Goal: Task Accomplishment & Management: Manage account settings

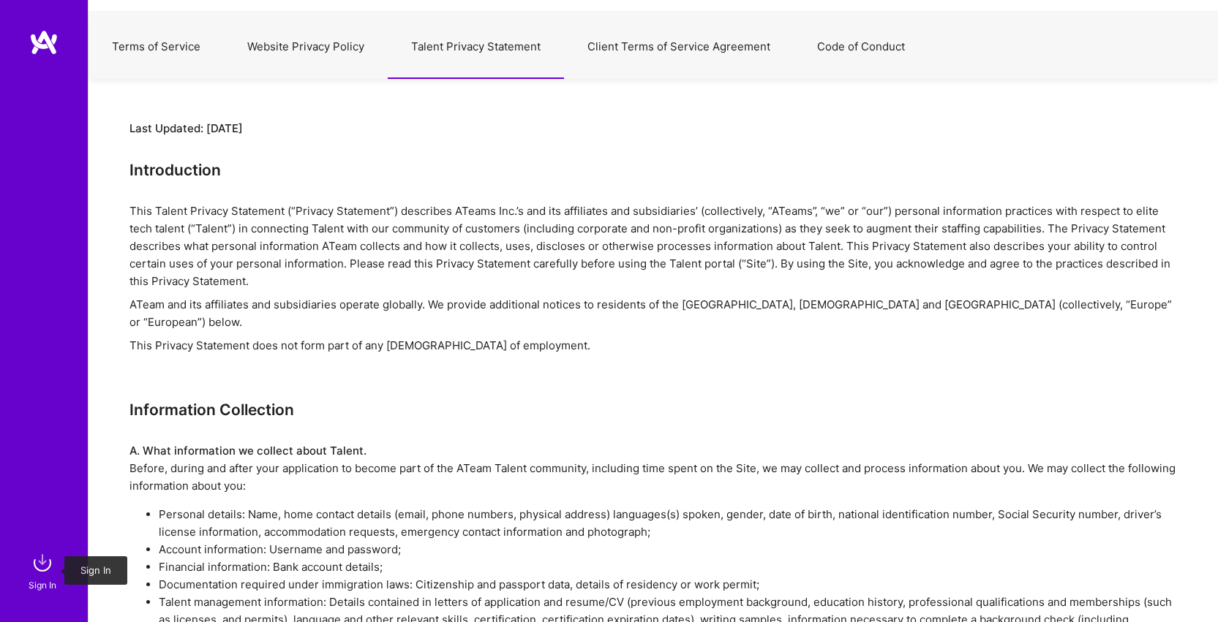
click at [39, 566] on img at bounding box center [42, 562] width 29 height 29
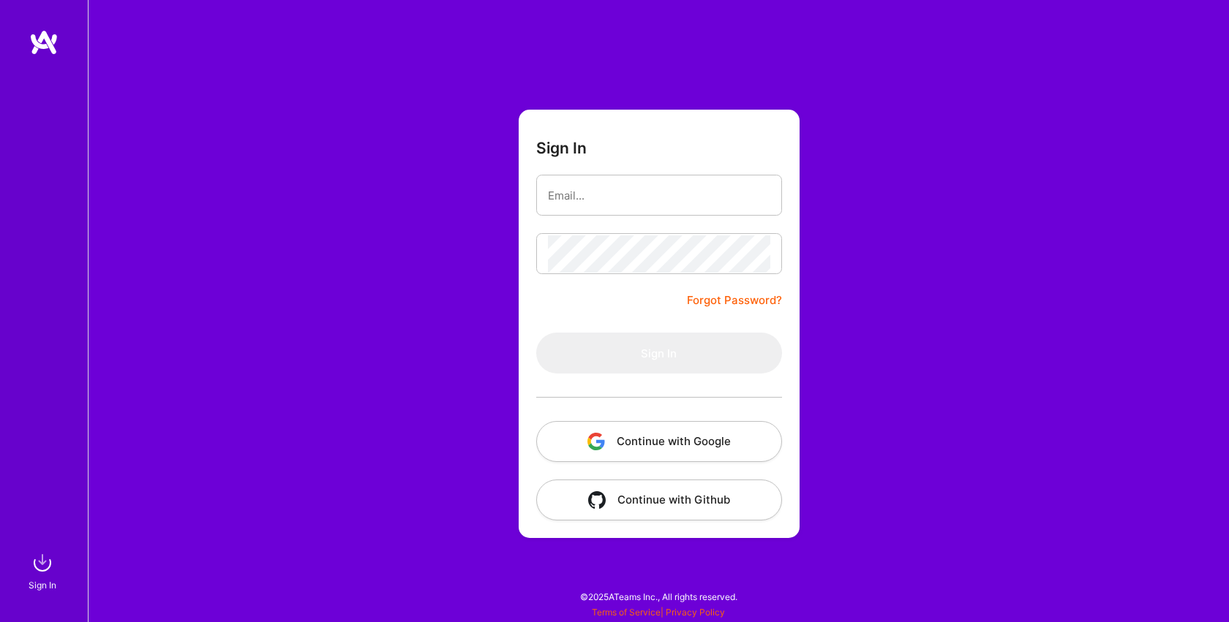
click at [693, 444] on button "Continue with Google" at bounding box center [659, 441] width 246 height 41
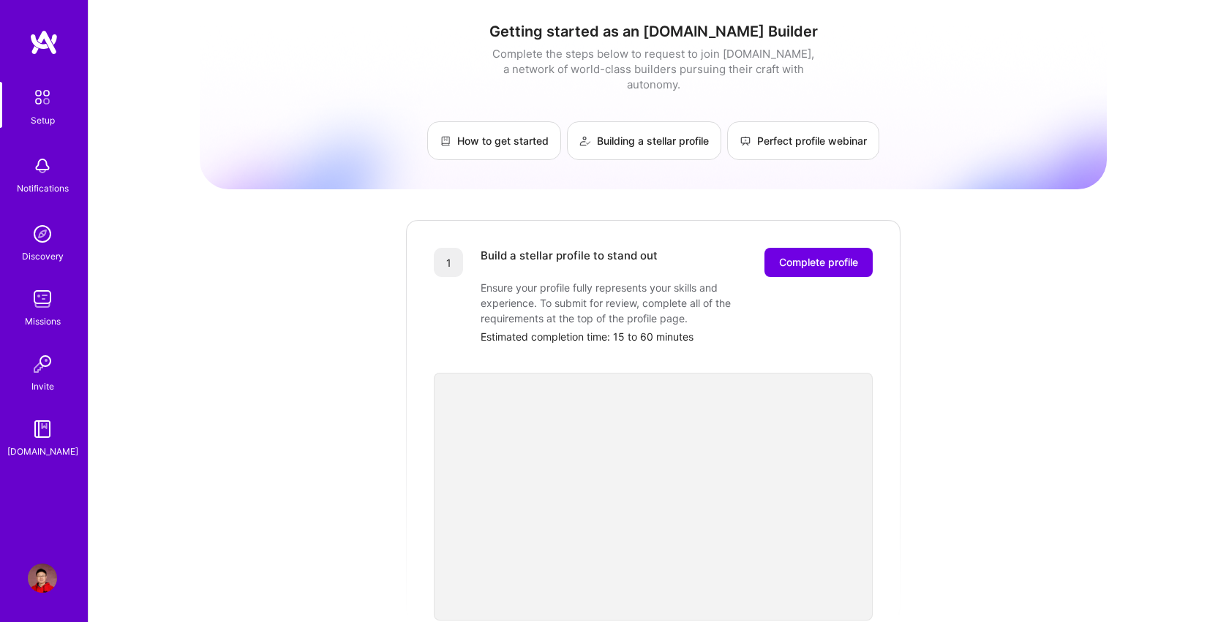
click at [42, 36] on img at bounding box center [43, 42] width 29 height 26
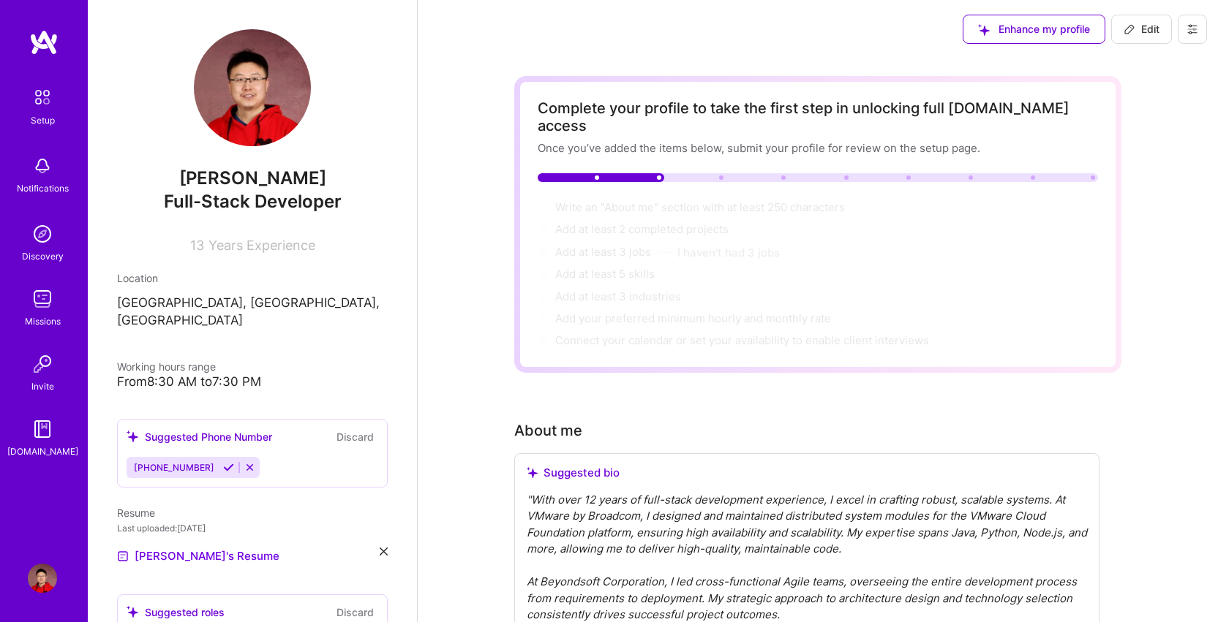
scroll to position [487, 0]
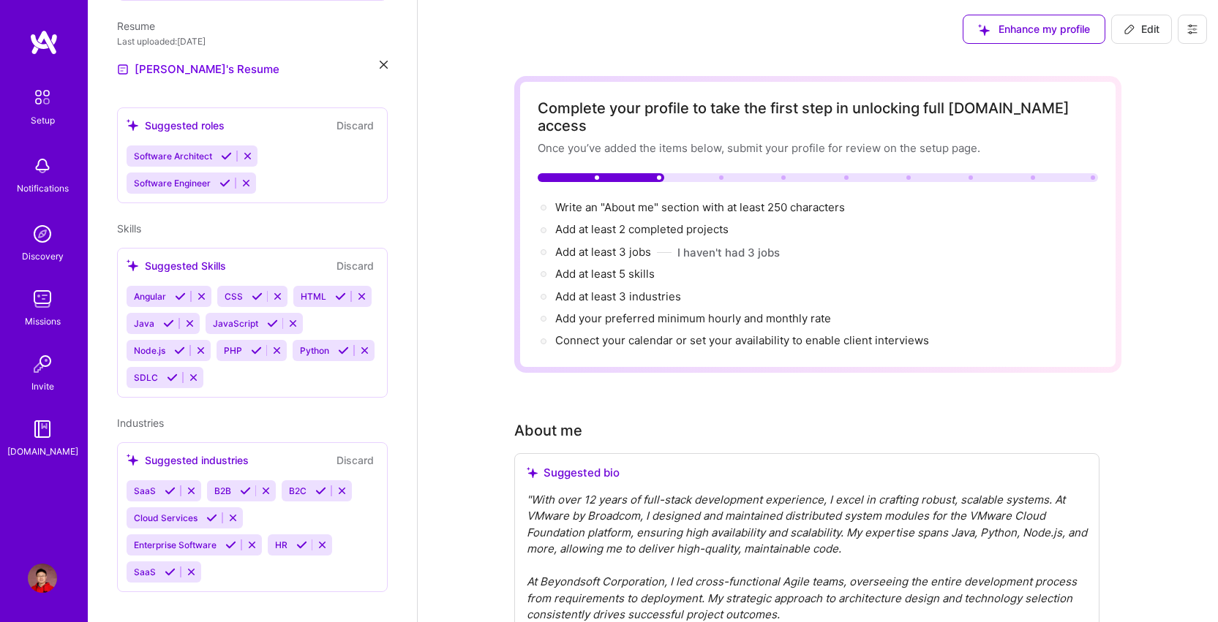
click at [44, 581] on img at bounding box center [42, 578] width 29 height 29
click at [1193, 37] on button at bounding box center [1191, 29] width 29 height 29
click at [60, 99] on link "Setup" at bounding box center [42, 105] width 91 height 46
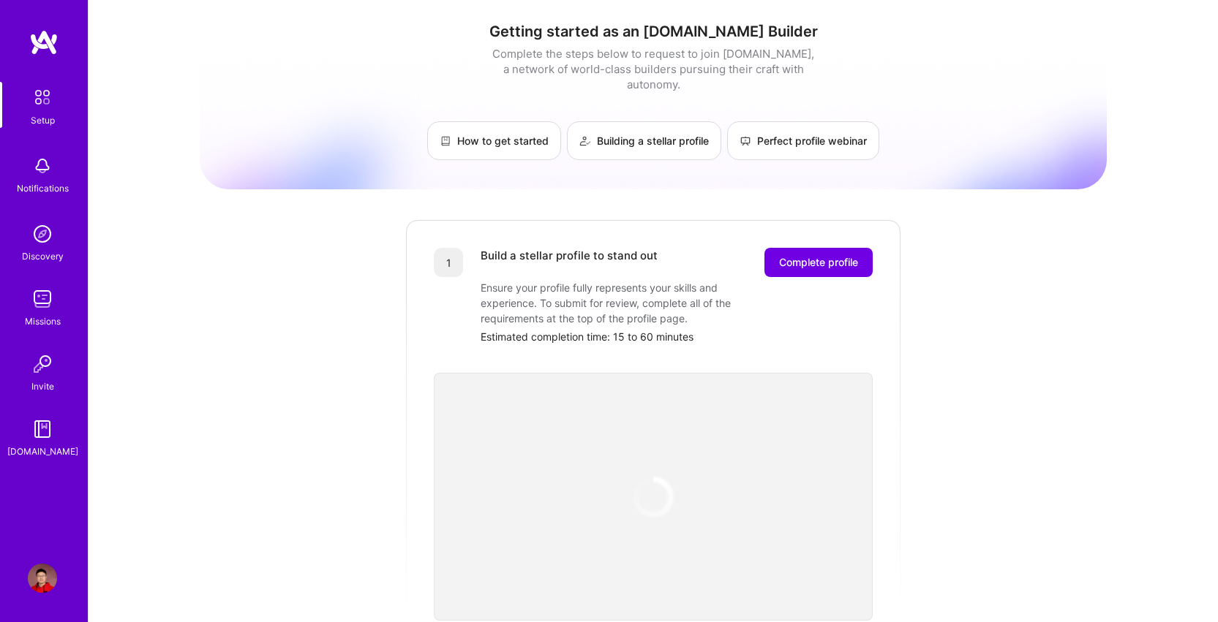
click at [41, 188] on div "Notifications" at bounding box center [43, 188] width 52 height 15
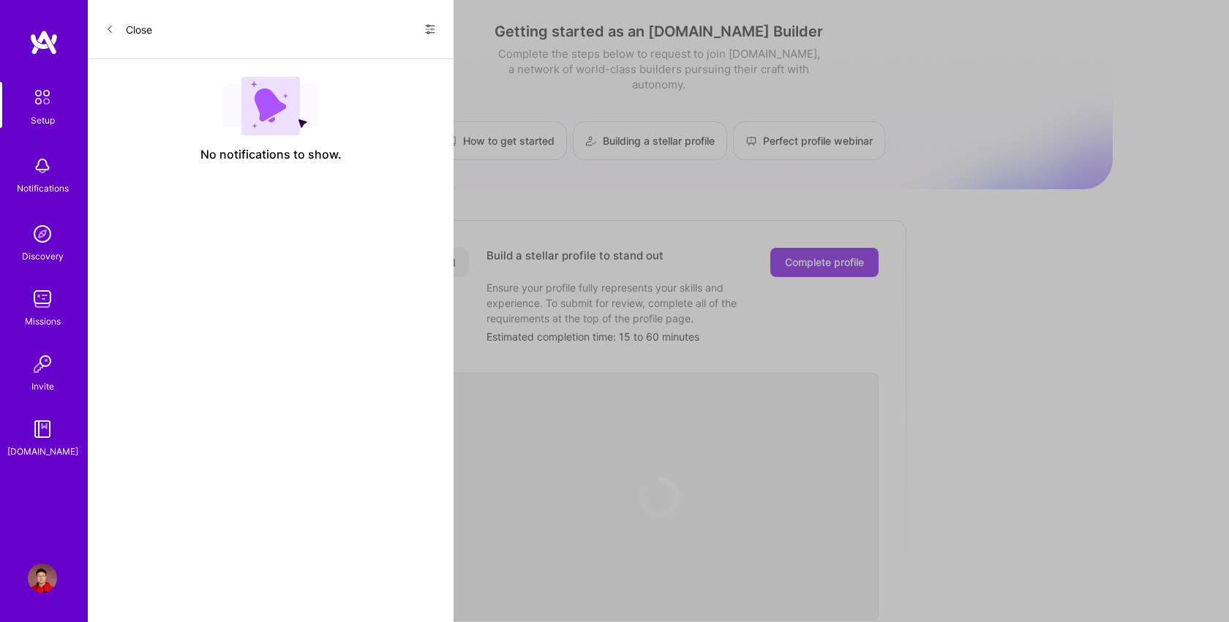
click at [53, 297] on img at bounding box center [42, 298] width 29 height 29
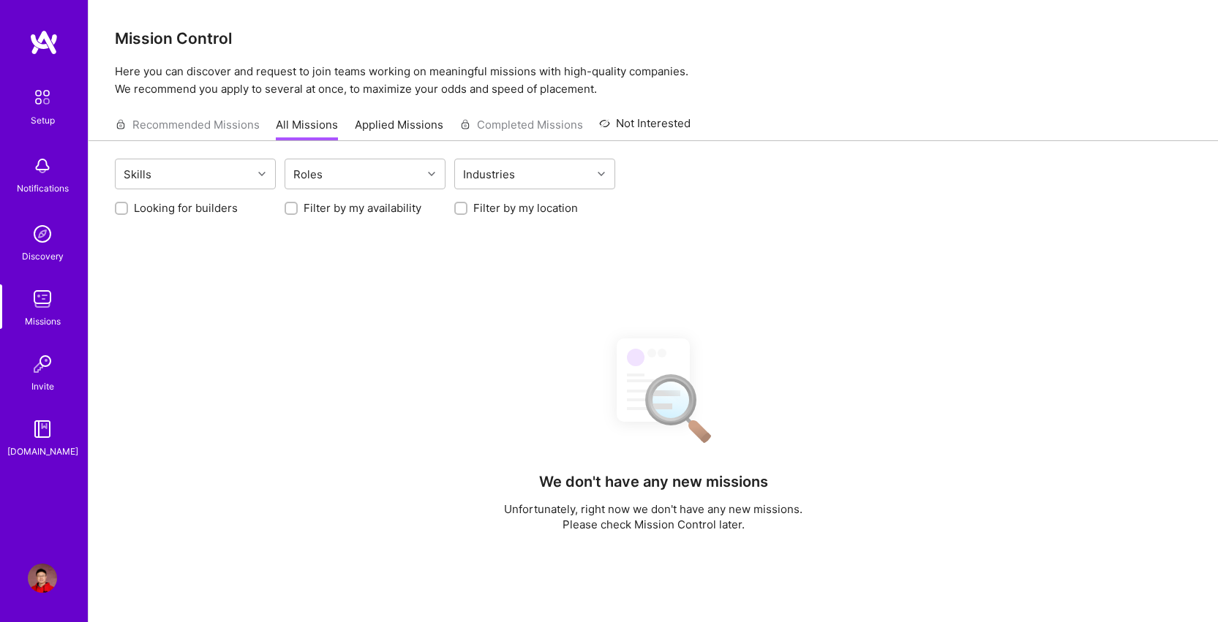
click at [42, 372] on img at bounding box center [42, 364] width 29 height 29
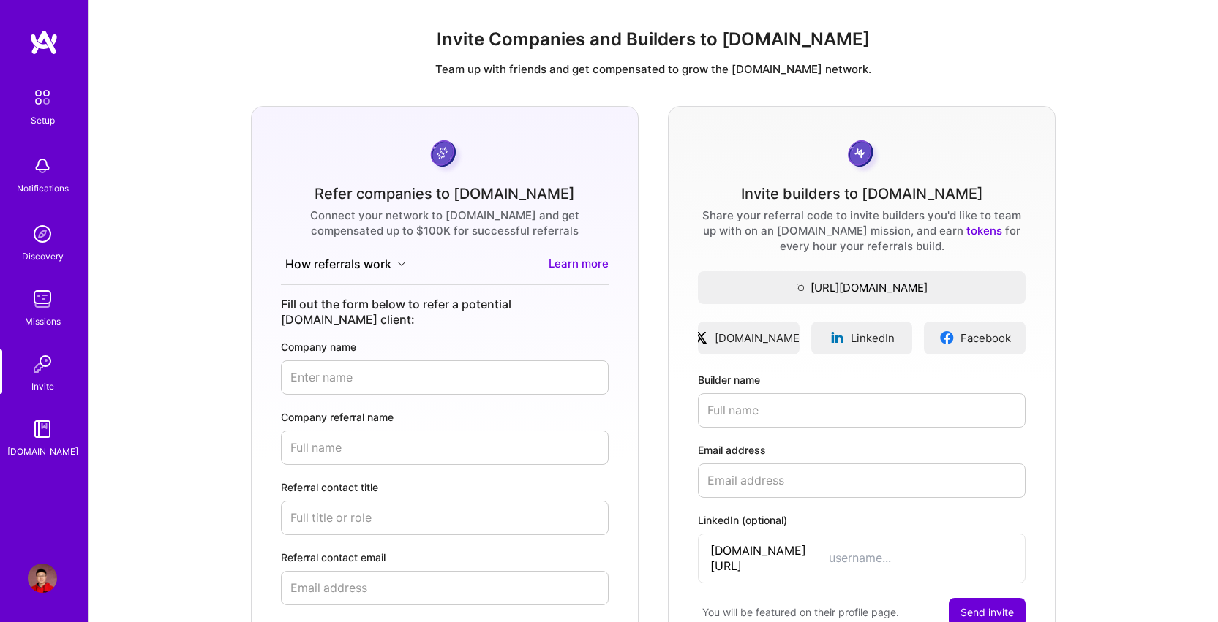
click at [42, 414] on div "Setup Notifications Discovery Missions Invite [DOMAIN_NAME]" at bounding box center [44, 270] width 88 height 377
click at [45, 426] on img at bounding box center [42, 429] width 29 height 29
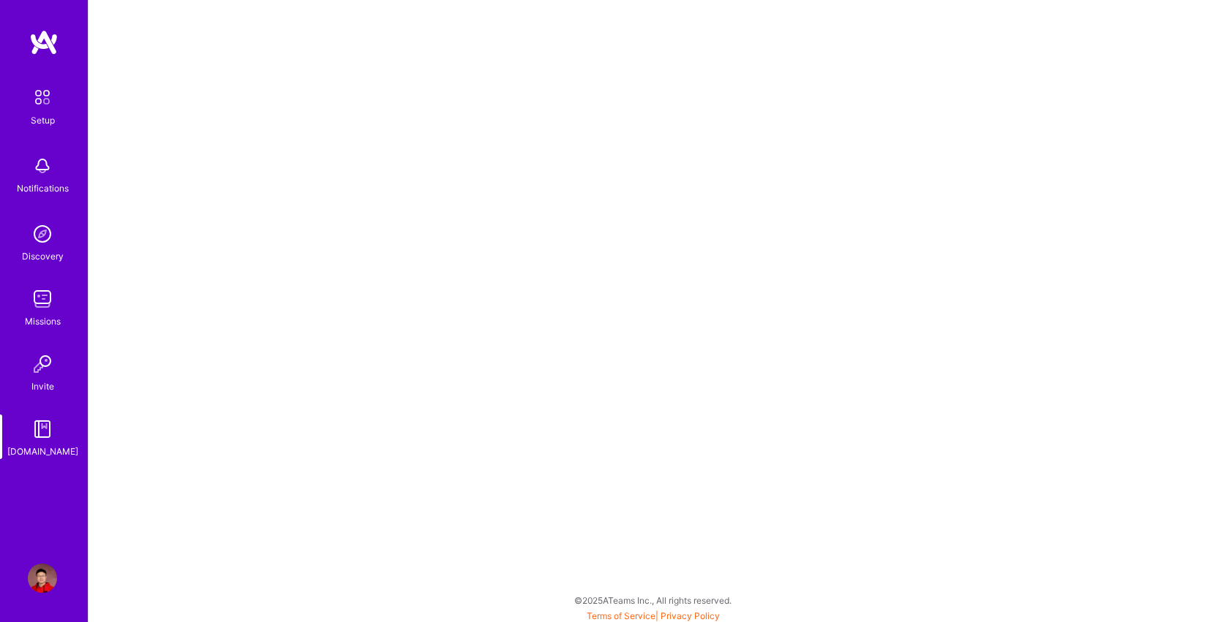
click at [41, 570] on img at bounding box center [42, 578] width 29 height 29
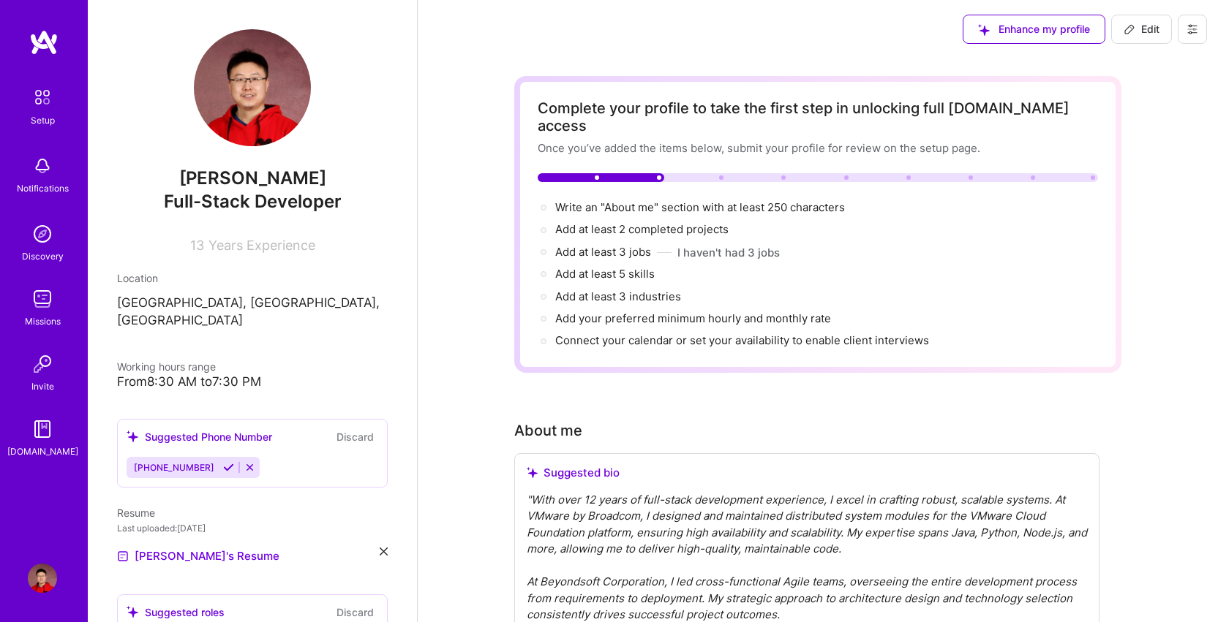
click at [1204, 33] on button at bounding box center [1191, 29] width 29 height 29
click at [591, 41] on div "Enhance my profile Edit Settings Payment method Log Out" at bounding box center [818, 29] width 800 height 59
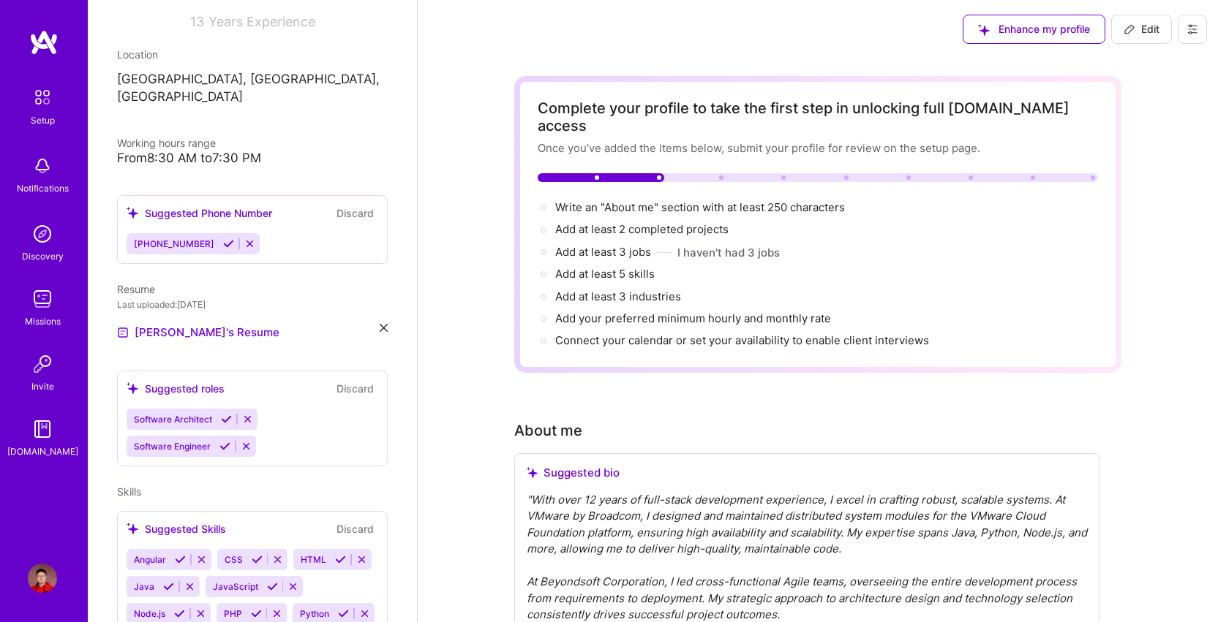
scroll to position [225, 0]
click at [244, 238] on icon at bounding box center [249, 243] width 11 height 11
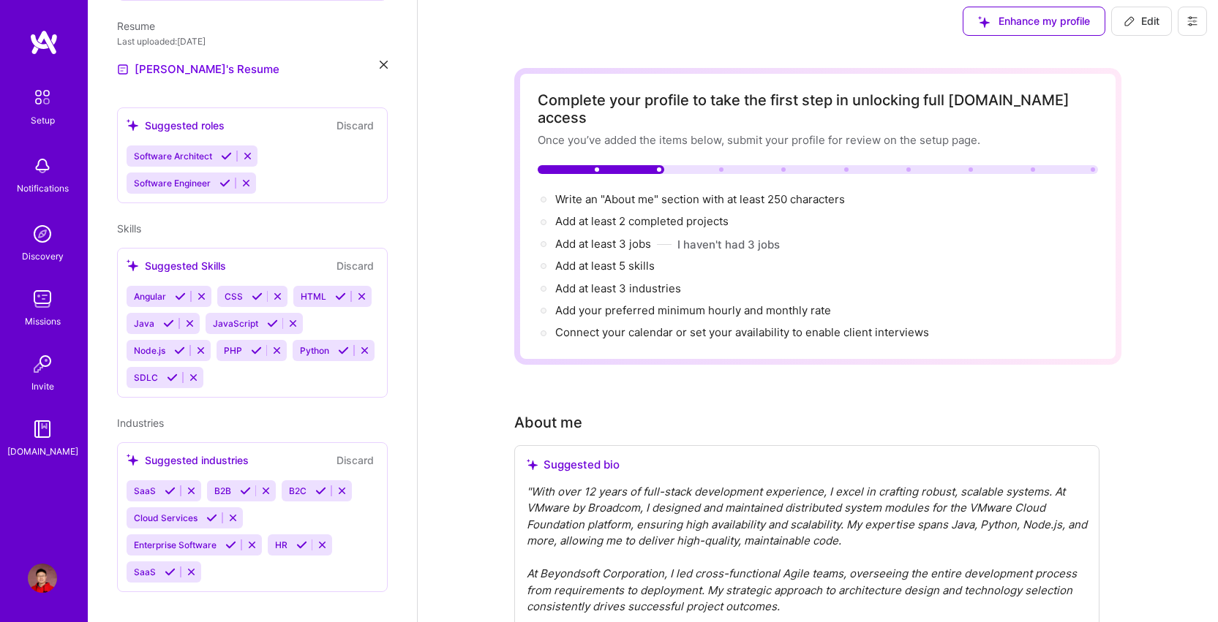
scroll to position [10, 0]
click at [45, 101] on img at bounding box center [42, 97] width 31 height 31
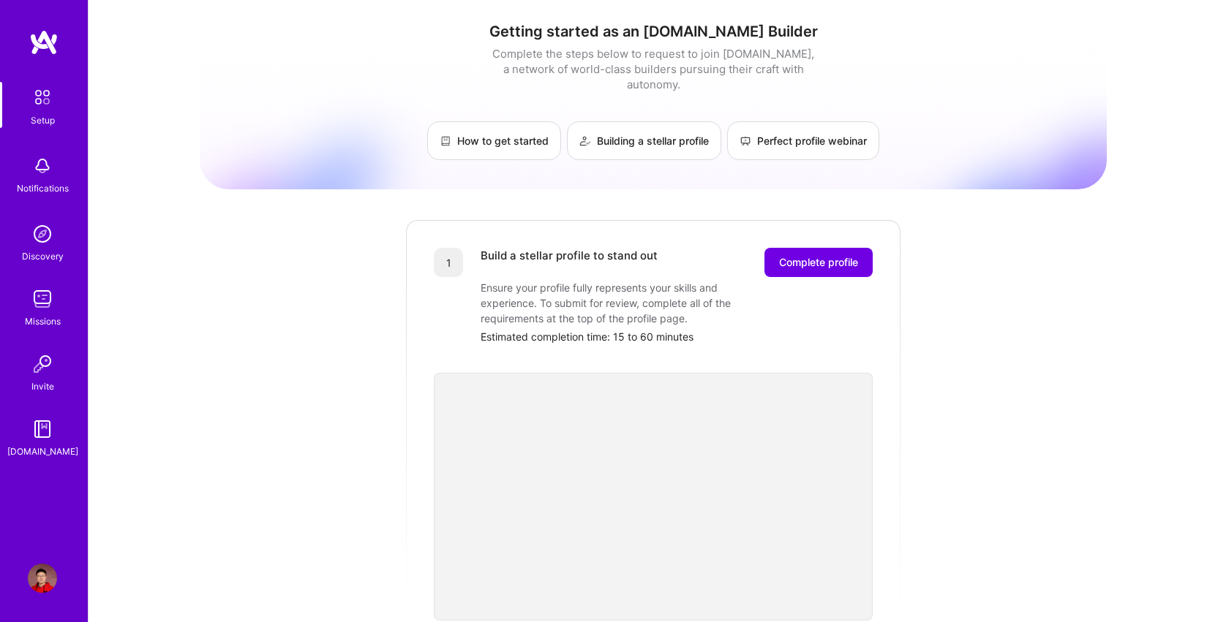
click at [46, 102] on img at bounding box center [42, 97] width 31 height 31
click at [41, 581] on img at bounding box center [42, 578] width 29 height 29
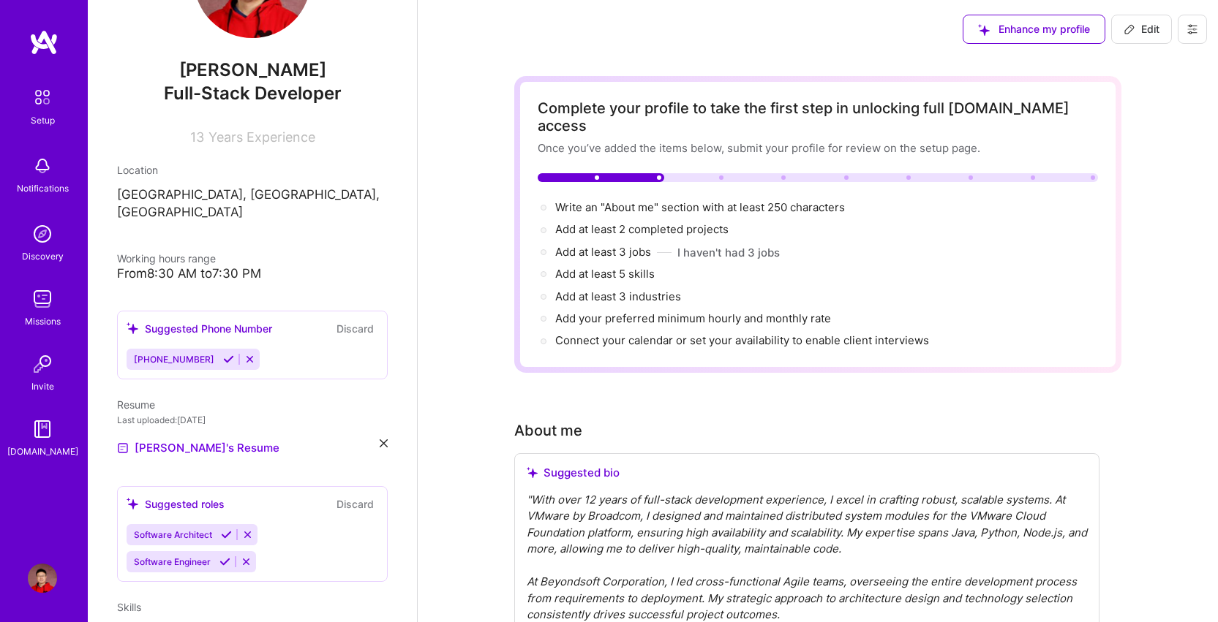
scroll to position [214, 0]
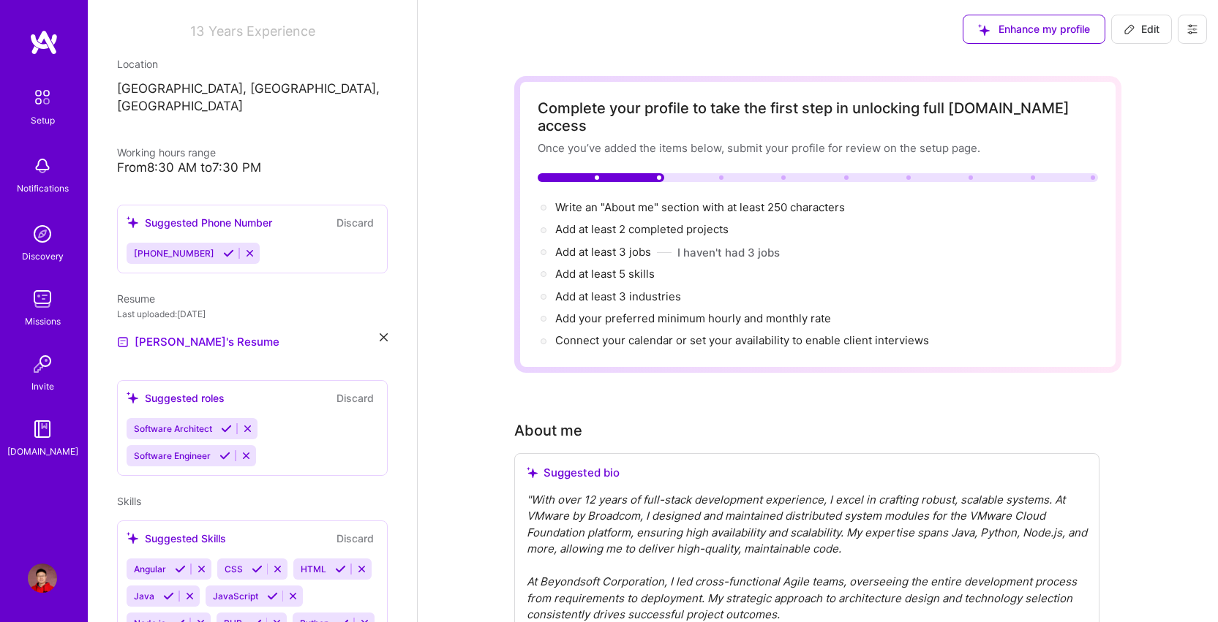
click at [373, 333] on div "[PERSON_NAME]'s Resume" at bounding box center [252, 342] width 271 height 18
click at [380, 333] on icon at bounding box center [384, 337] width 8 height 8
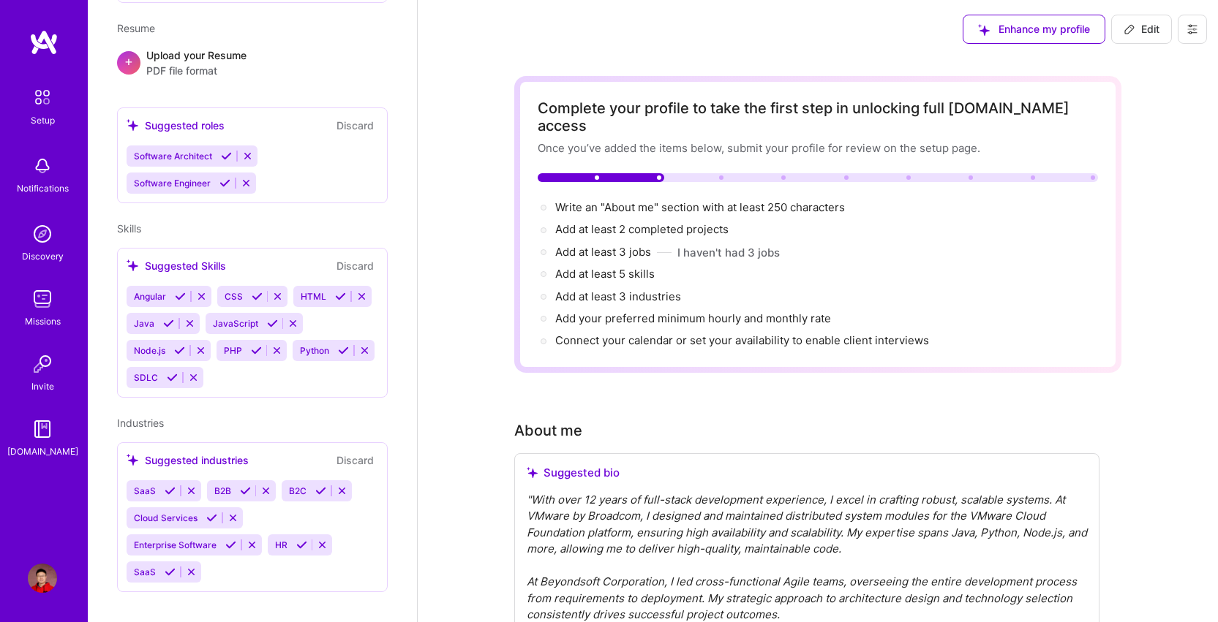
scroll to position [0, 0]
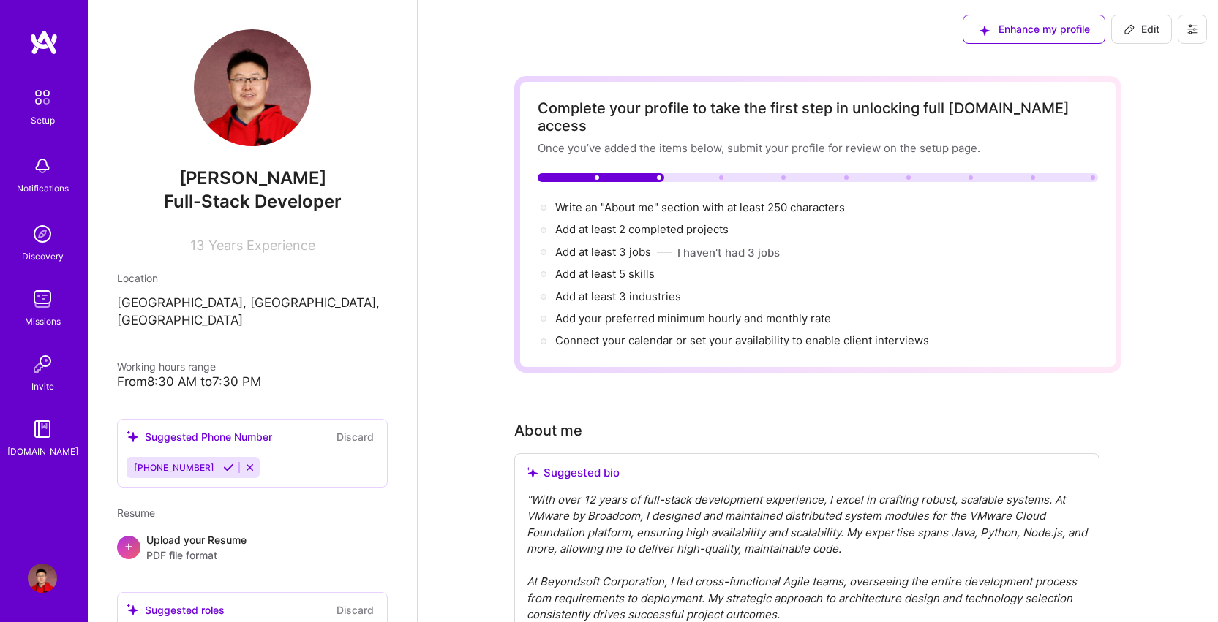
click at [1150, 38] on button "Edit" at bounding box center [1141, 29] width 61 height 29
select select "US"
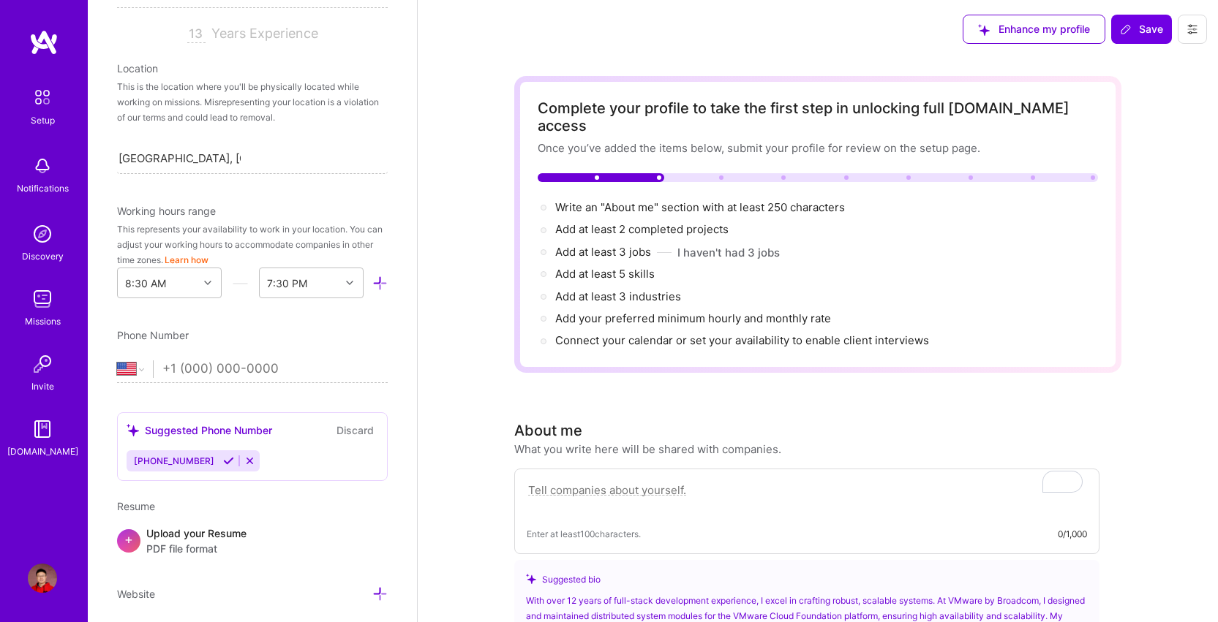
scroll to position [358, 0]
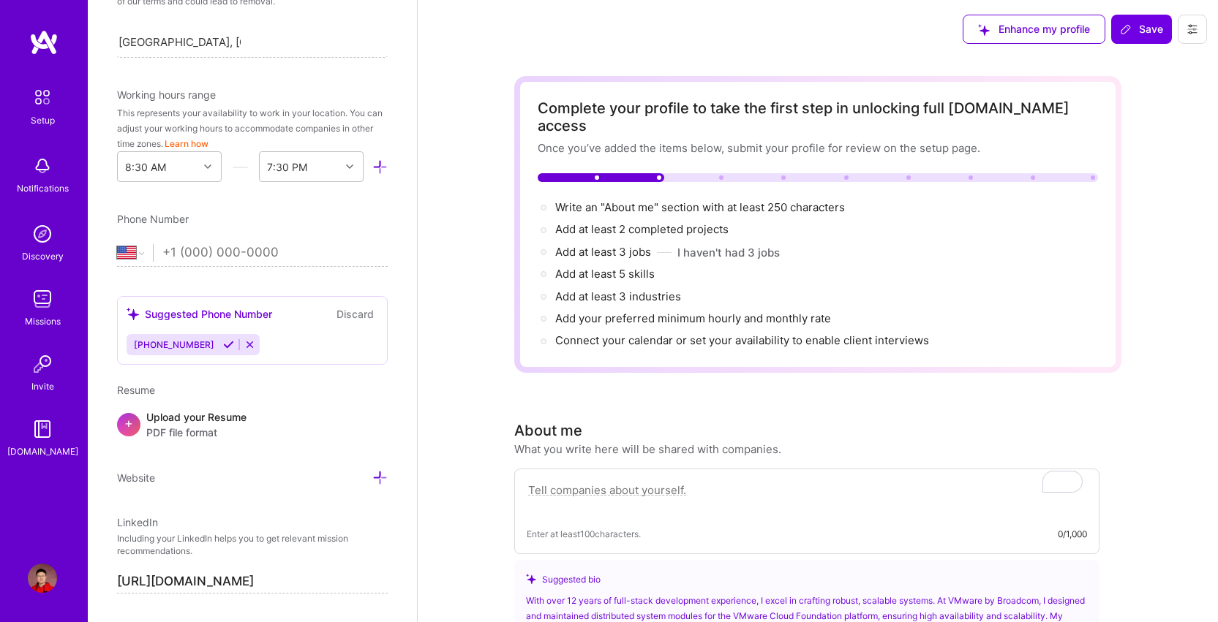
click at [244, 342] on icon at bounding box center [249, 344] width 11 height 11
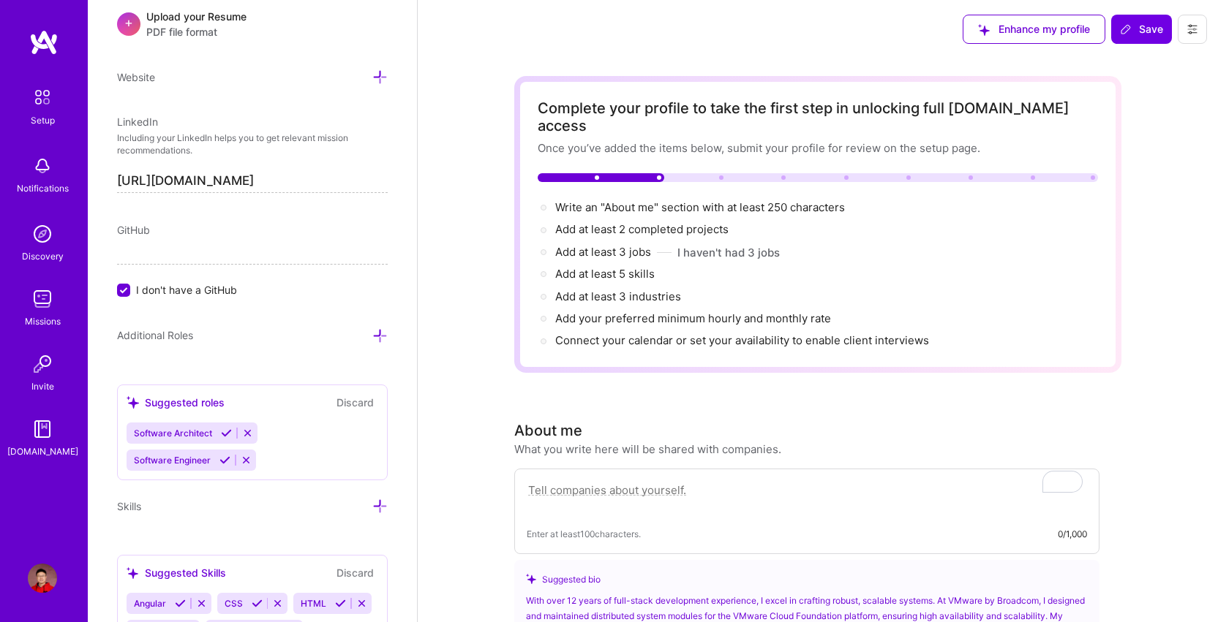
scroll to position [637, 0]
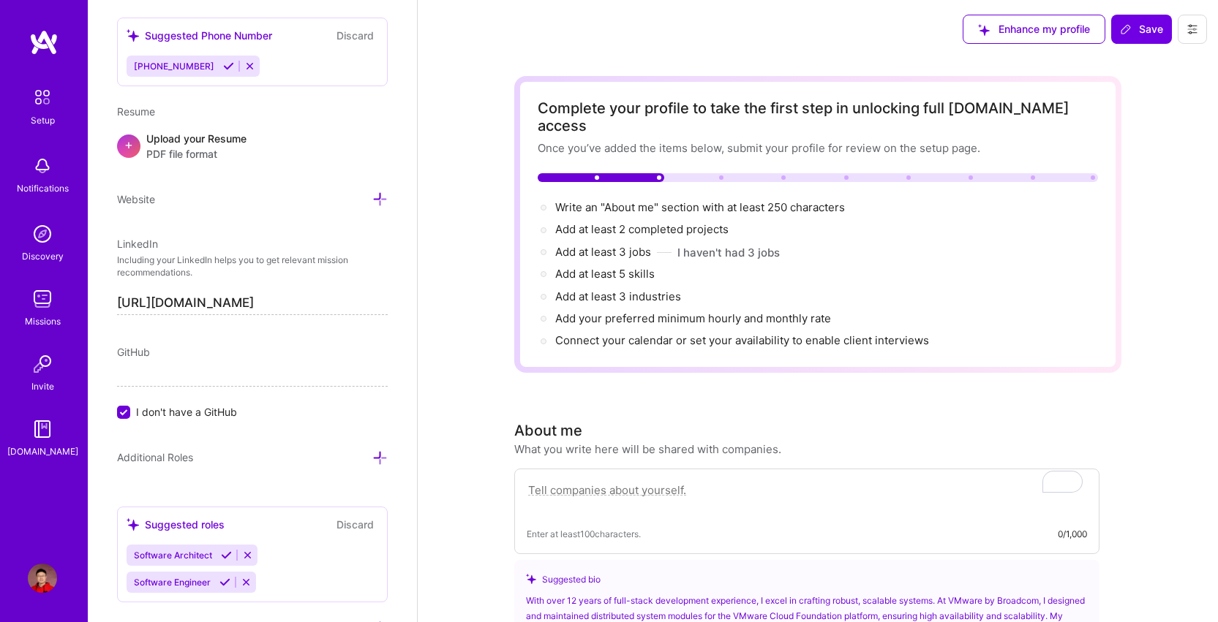
drag, startPoint x: 347, startPoint y: 301, endPoint x: 301, endPoint y: 328, distance: 54.4
click at [293, 328] on div "Edit photo [PERSON_NAME] Full-Stack Developer 13 Years Experience Location This…" at bounding box center [252, 311] width 329 height 622
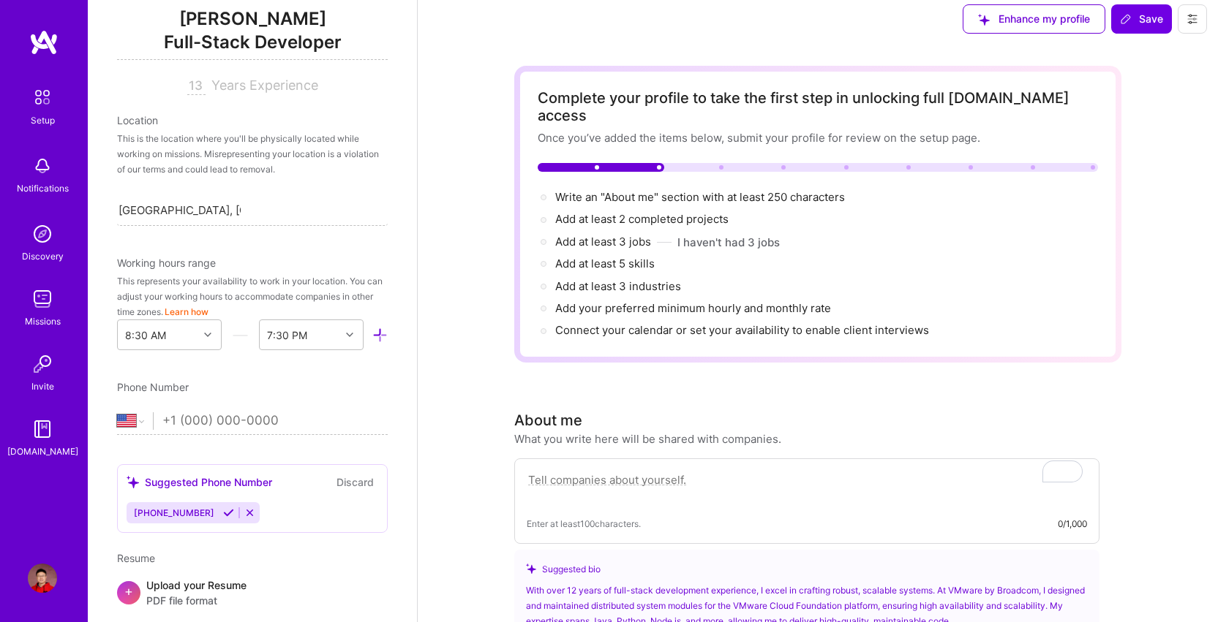
scroll to position [0, 0]
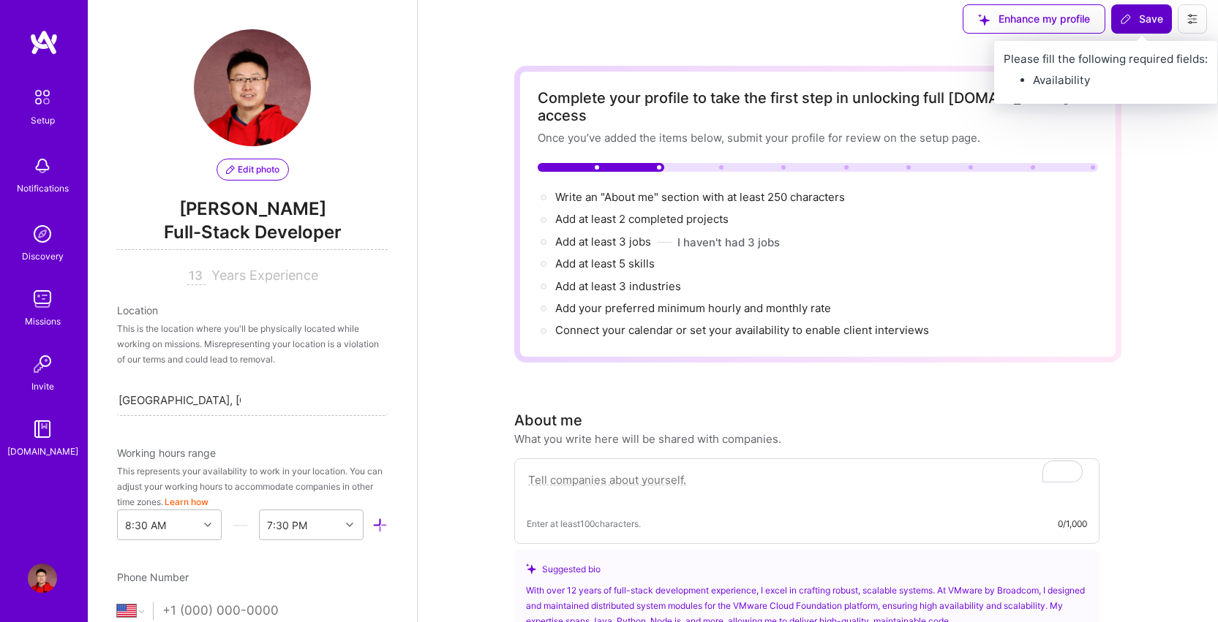
click at [1161, 20] on span "Save" at bounding box center [1141, 19] width 43 height 15
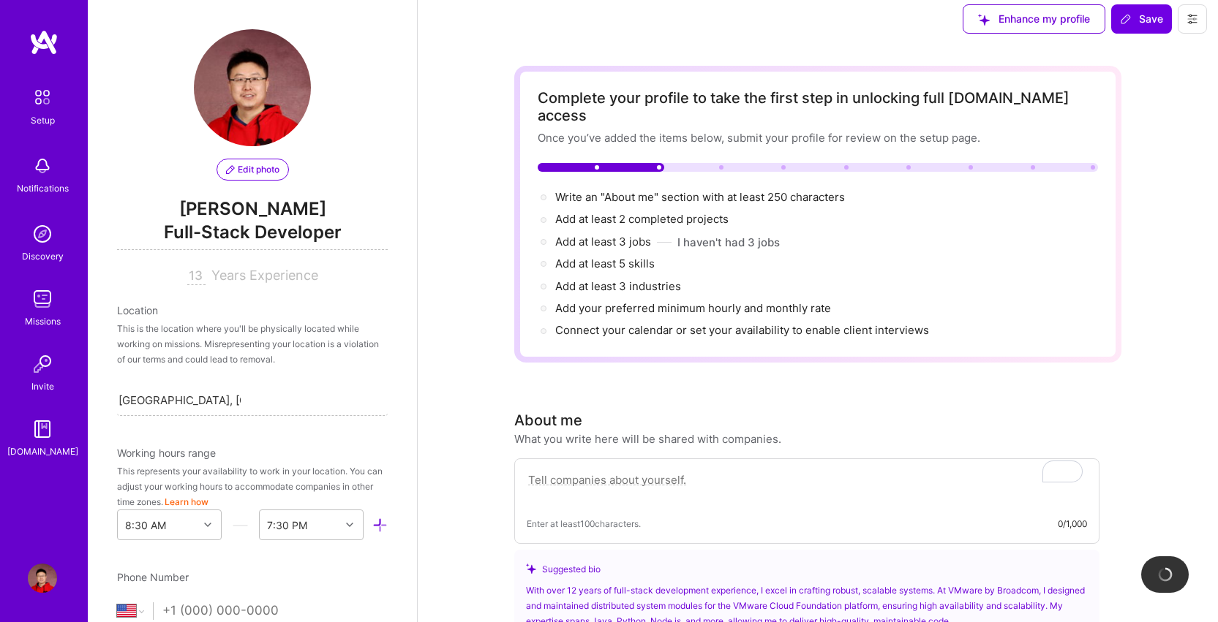
click at [1190, 22] on icon at bounding box center [1192, 19] width 12 height 12
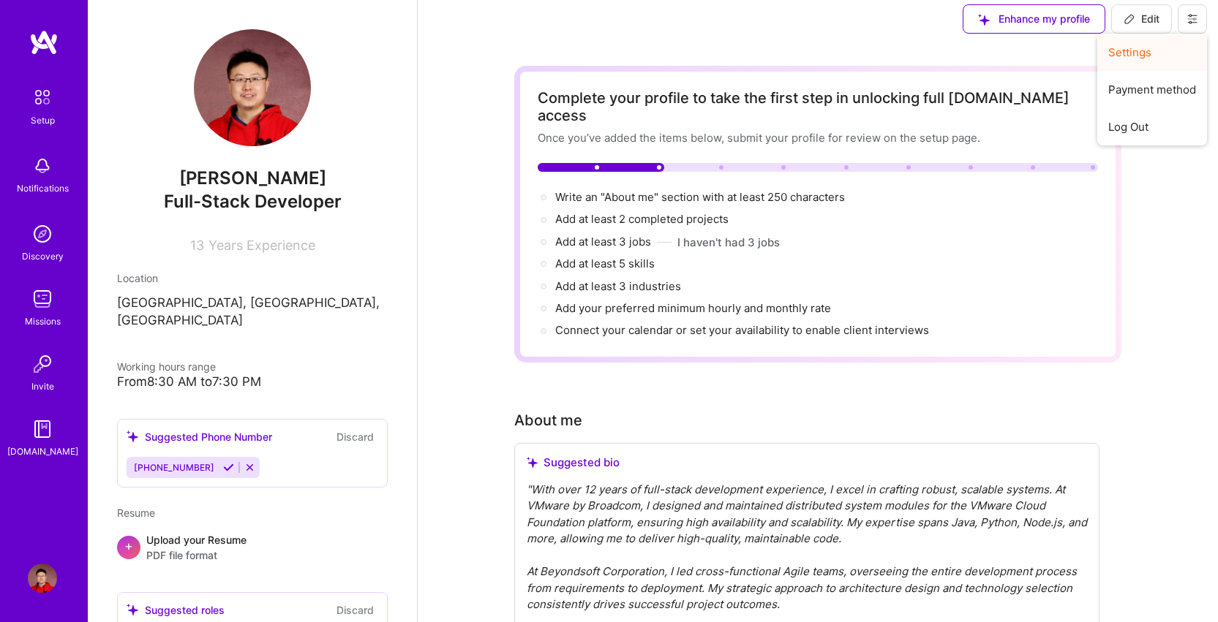
click at [1167, 48] on button "Settings" at bounding box center [1152, 52] width 110 height 37
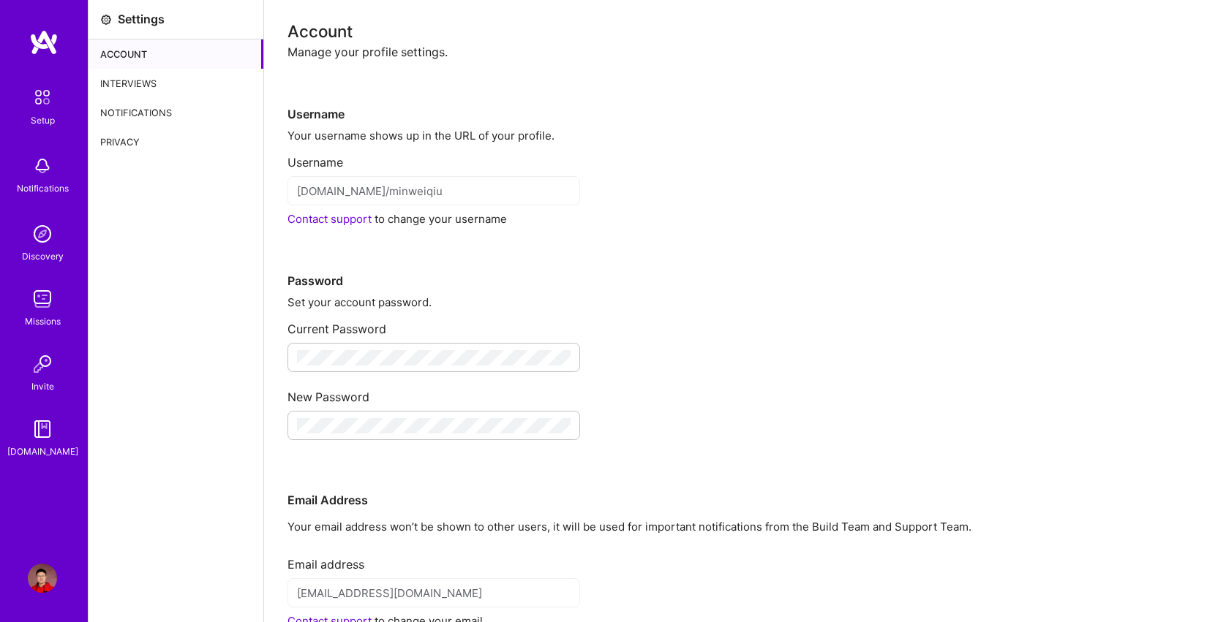
click at [161, 85] on div "Interviews" at bounding box center [175, 83] width 175 height 29
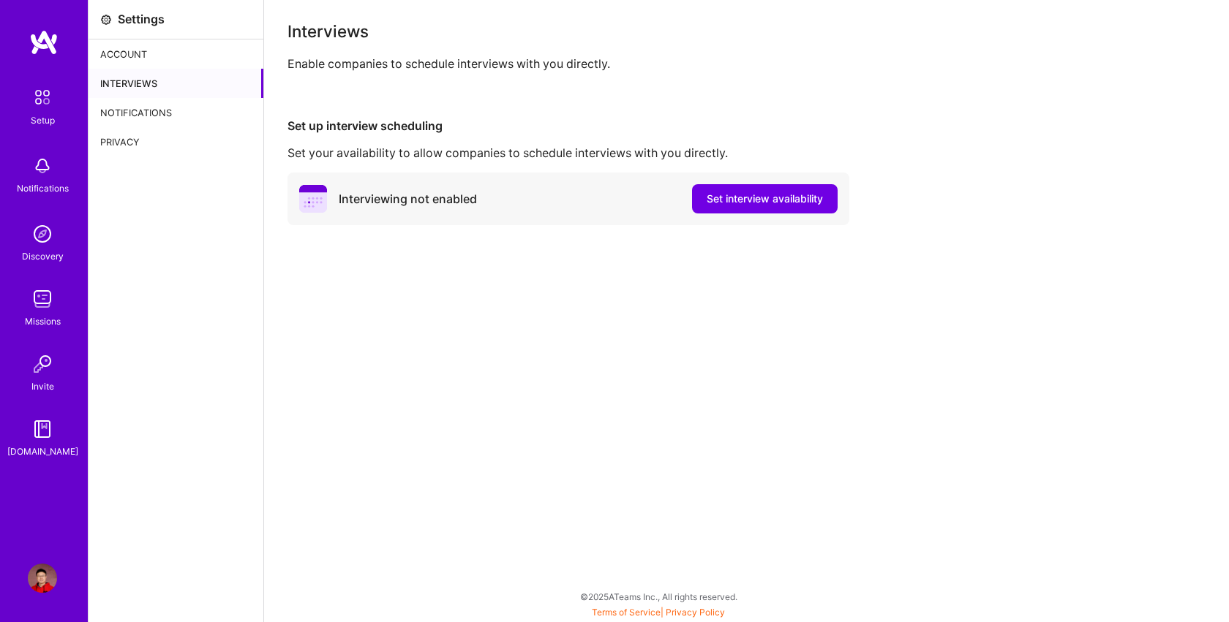
click at [159, 112] on div "Notifications" at bounding box center [175, 112] width 175 height 29
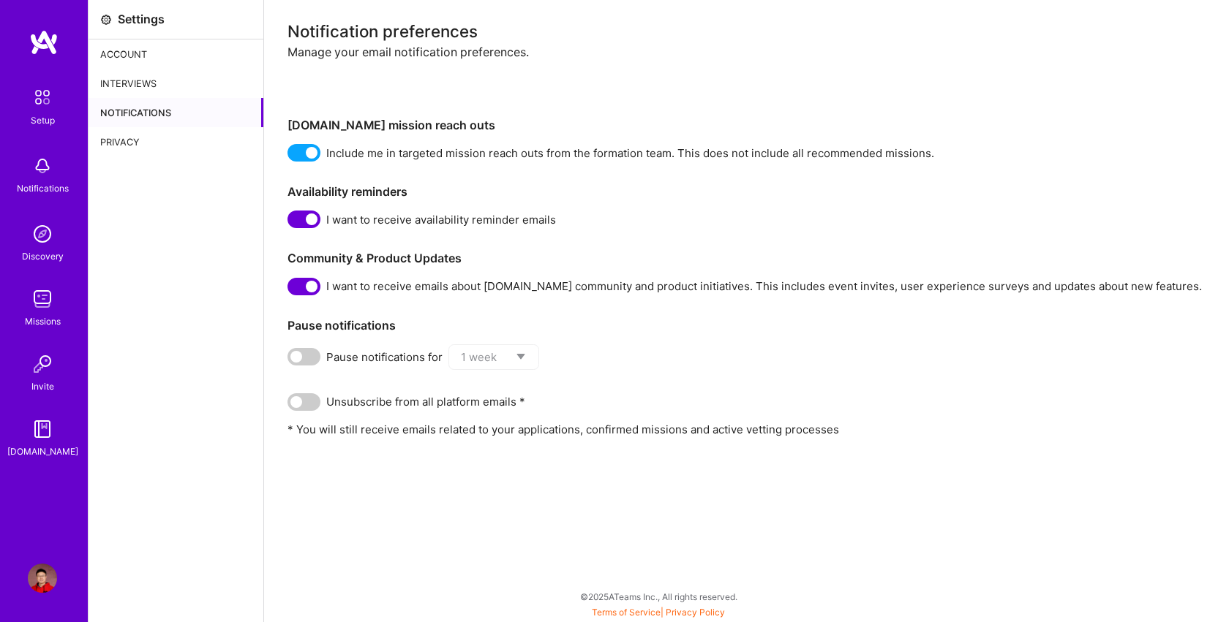
click at [303, 150] on span at bounding box center [303, 153] width 33 height 18
click at [290, 156] on input "checkbox" at bounding box center [290, 156] width 0 height 0
click at [302, 218] on span at bounding box center [303, 220] width 33 height 18
click at [290, 222] on input "checkbox" at bounding box center [290, 222] width 0 height 0
click at [300, 283] on span at bounding box center [303, 287] width 33 height 18
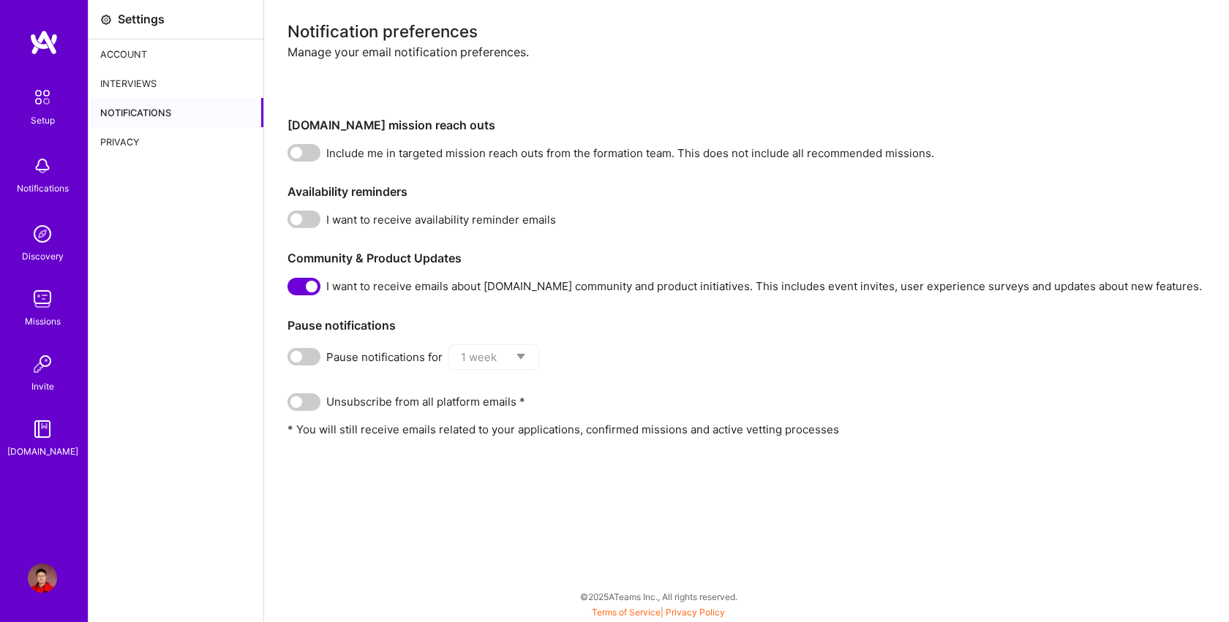
click at [290, 290] on input "checkbox" at bounding box center [290, 290] width 0 height 0
